Goal: Task Accomplishment & Management: Complete application form

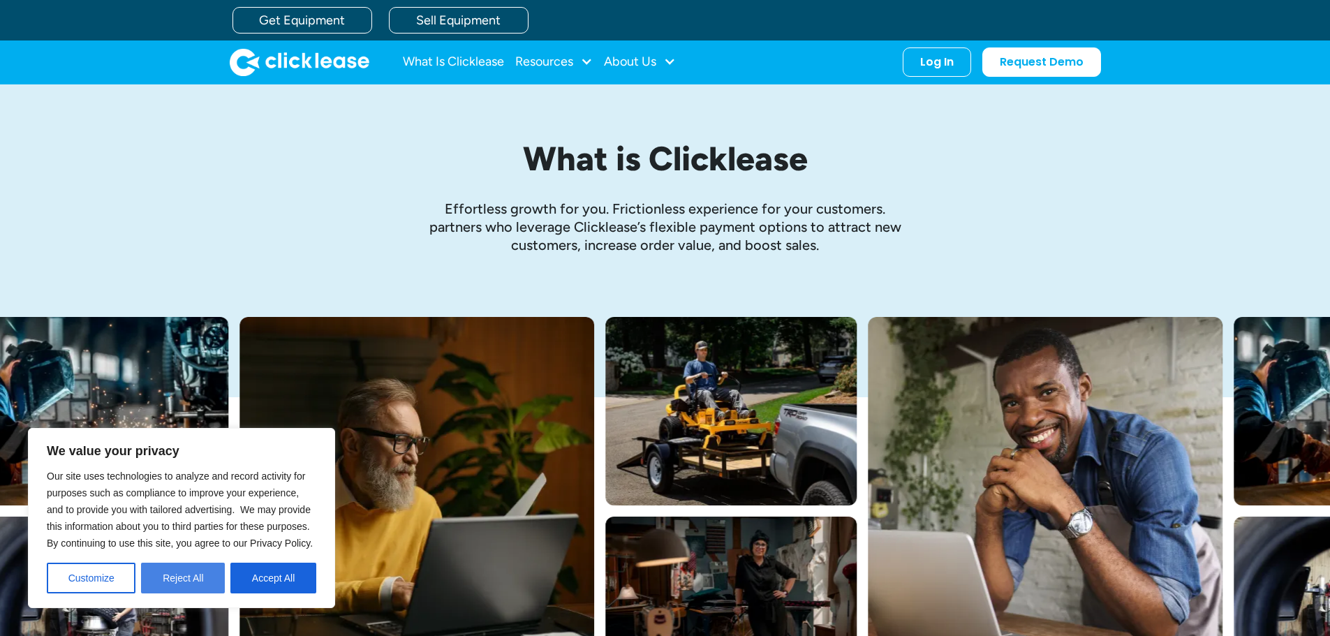
click at [198, 582] on button "Reject All" at bounding box center [183, 578] width 84 height 31
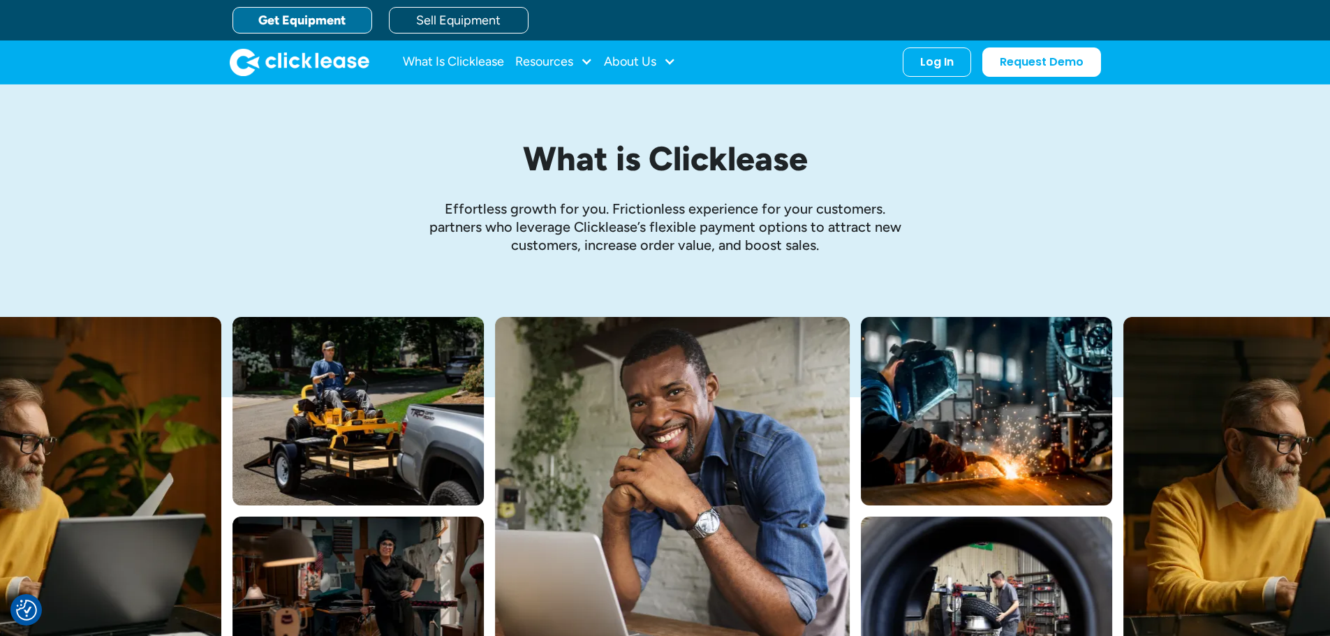
click at [299, 25] on link "Get Equipment" at bounding box center [302, 20] width 140 height 27
